Goal: Transaction & Acquisition: Purchase product/service

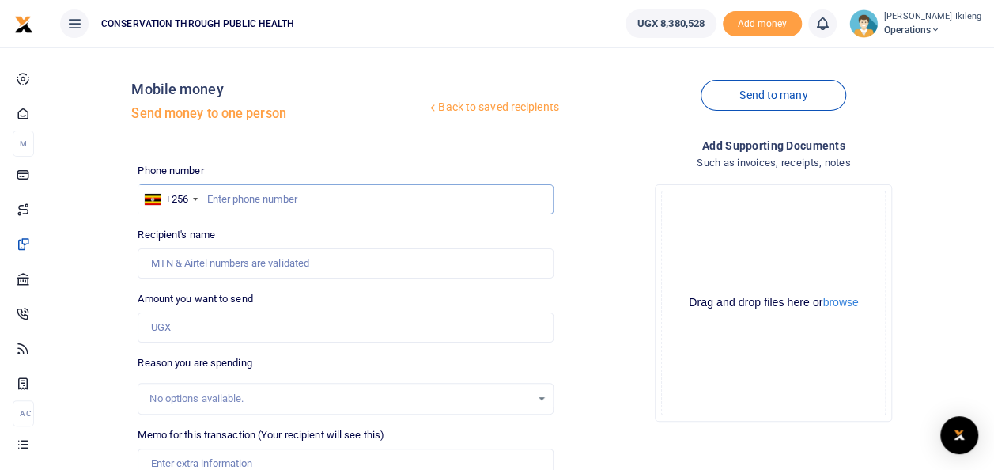
click at [240, 188] on input "text" at bounding box center [345, 199] width 415 height 30
type input "776854775"
type input "[PERSON_NAME]"
click at [239, 335] on input "Amount you want to send" at bounding box center [345, 327] width 415 height 30
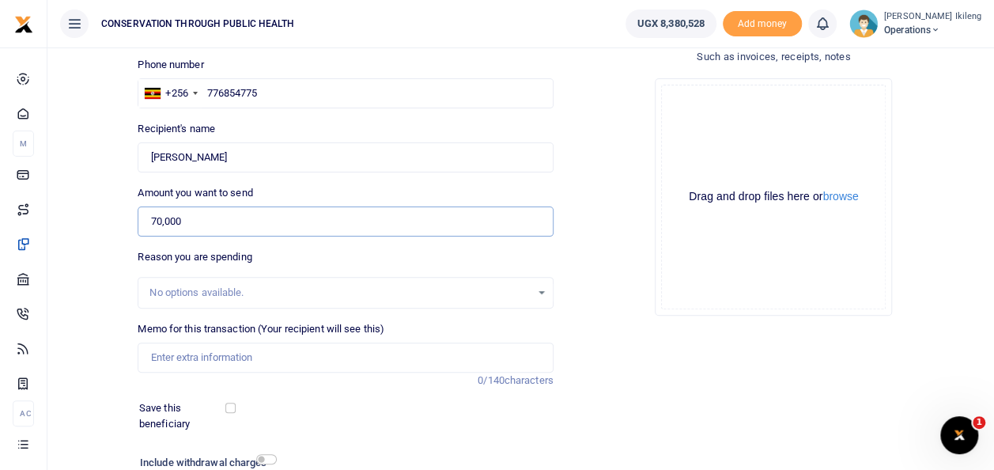
scroll to position [108, 0]
type input "70,000"
click at [168, 363] on input "Memo for this transaction (Your recipient will see this)" at bounding box center [345, 356] width 415 height 30
type input "fuel for office work"
click at [266, 451] on div "Include withdrawal charges" at bounding box center [205, 462] width 142 height 25
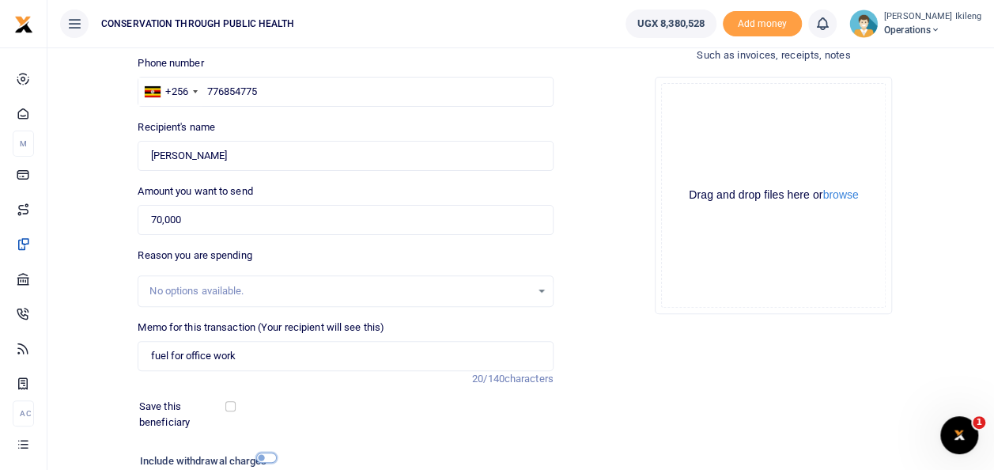
click at [267, 457] on input "checkbox" at bounding box center [266, 457] width 21 height 10
checkbox input "true"
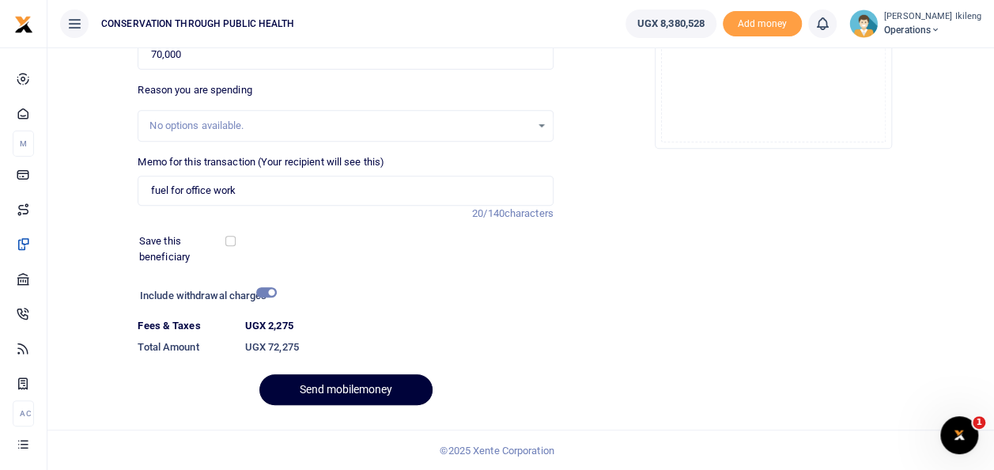
click at [354, 395] on button "Send mobilemoney" at bounding box center [345, 389] width 173 height 31
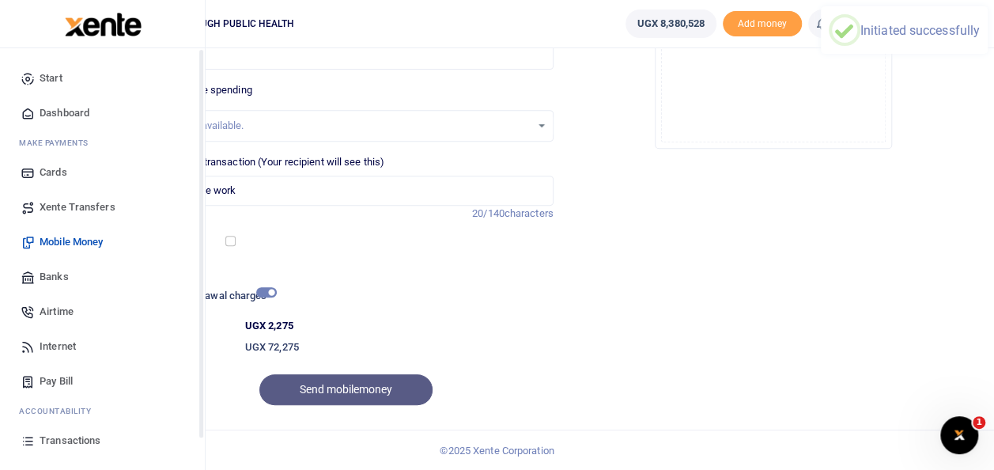
click at [40, 112] on span "Dashboard" at bounding box center [65, 113] width 50 height 16
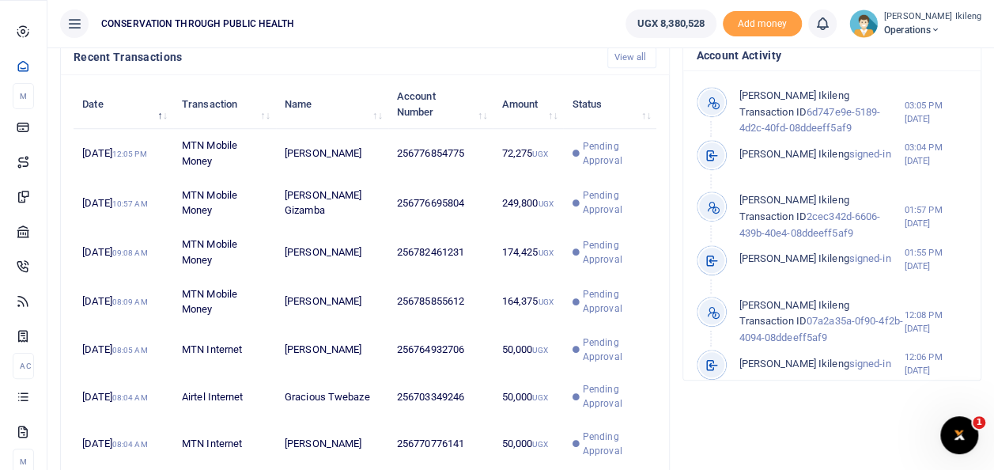
scroll to position [547, 0]
